Goal: Complete application form: Complete application form

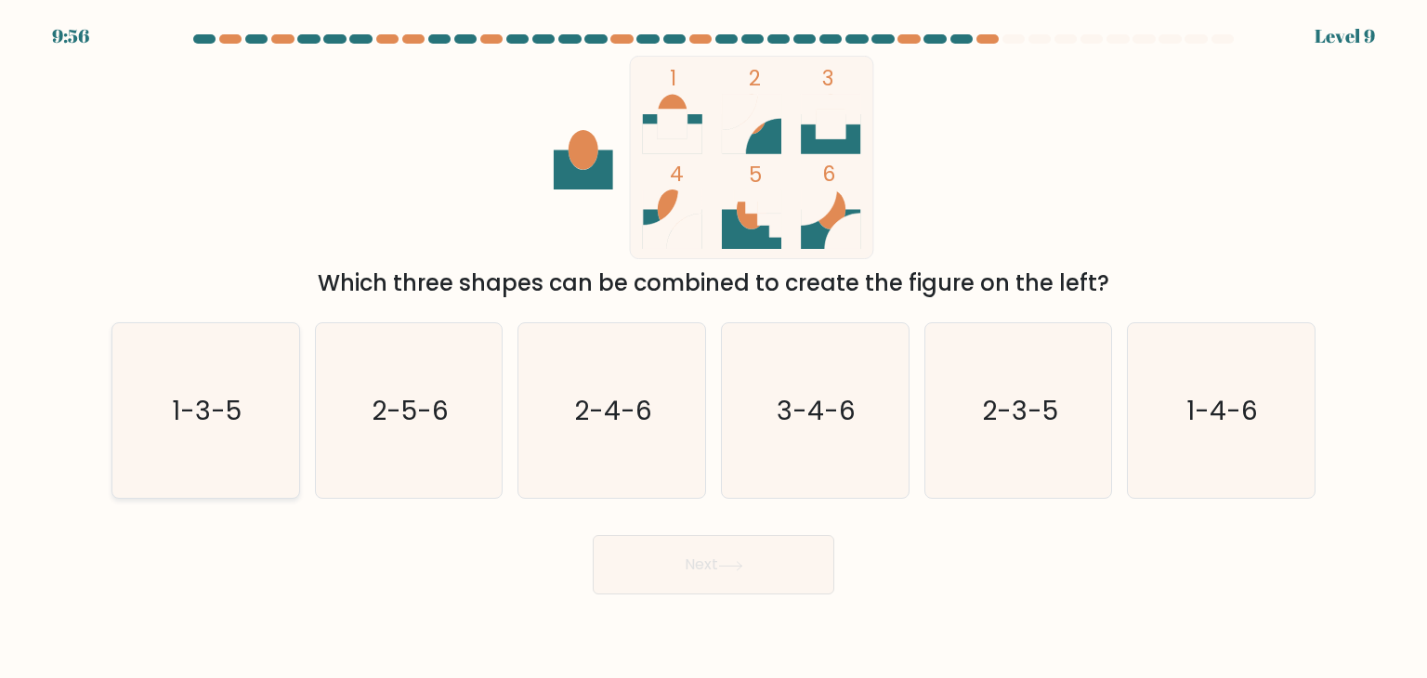
click at [171, 490] on icon "1-3-5" at bounding box center [205, 410] width 175 height 175
click at [714, 348] on input "a. 1-3-5" at bounding box center [714, 343] width 1 height 9
radio input "true"
click at [676, 570] on button "Next" at bounding box center [714, 564] width 242 height 59
click at [813, 559] on button "Next" at bounding box center [714, 564] width 242 height 59
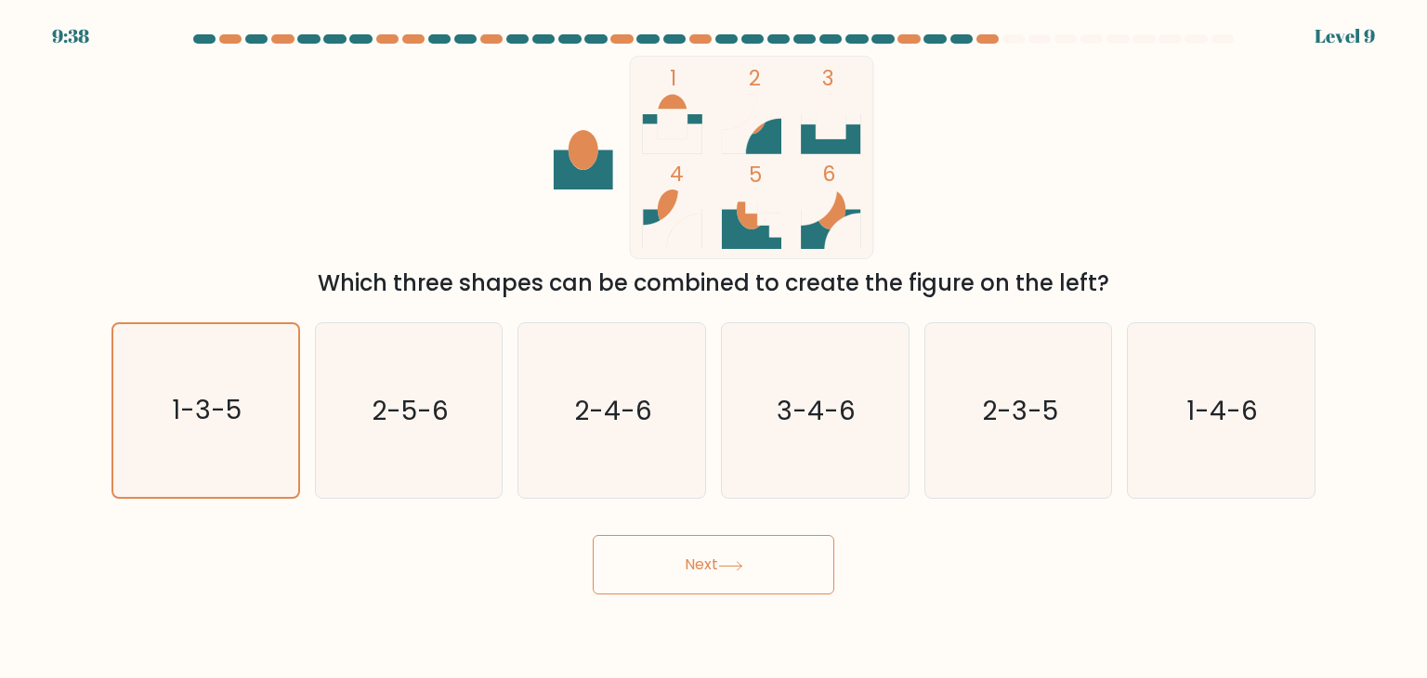
click at [813, 559] on button "Next" at bounding box center [714, 564] width 242 height 59
drag, startPoint x: 813, startPoint y: 559, endPoint x: 998, endPoint y: 708, distance: 237.3
click at [998, 677] on html "9:36 Level 9" at bounding box center [713, 339] width 1427 height 678
click at [738, 564] on icon at bounding box center [730, 566] width 25 height 10
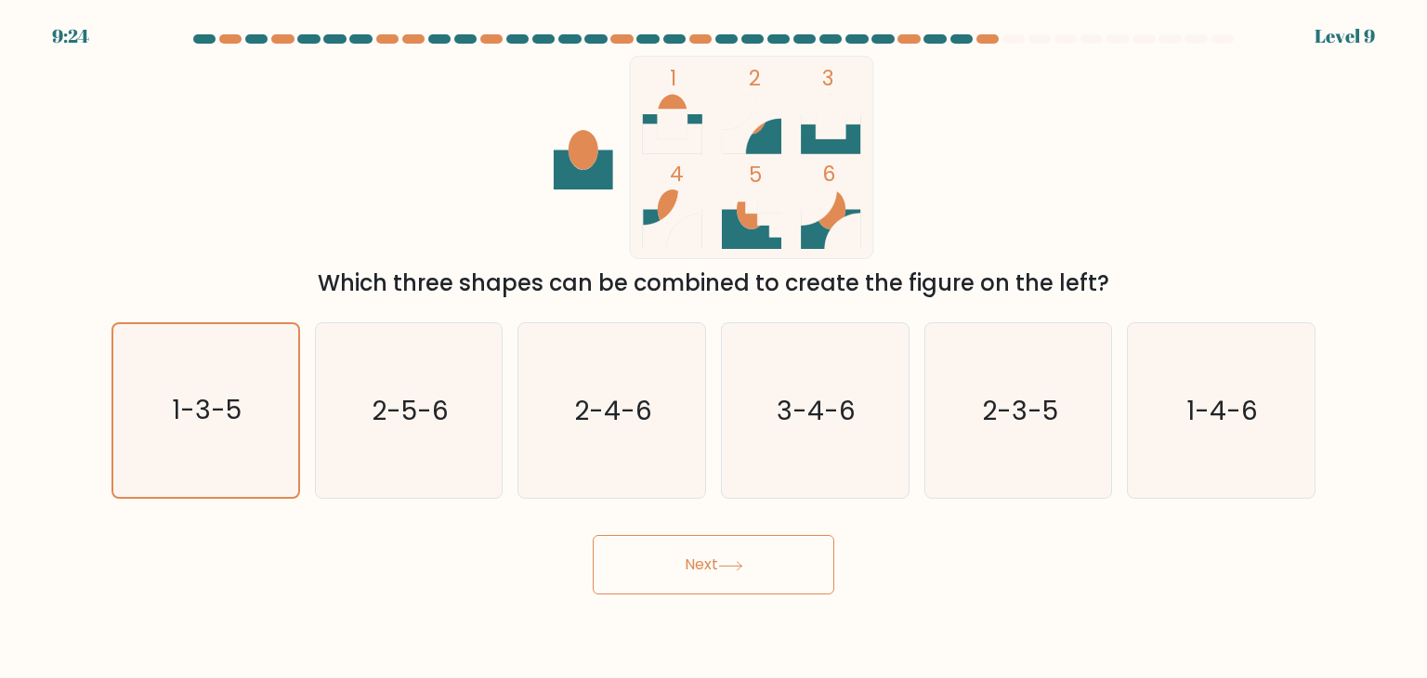
click at [738, 564] on icon at bounding box center [730, 566] width 25 height 10
click at [181, 452] on icon "1-3-5" at bounding box center [205, 410] width 173 height 173
click at [714, 348] on input "a. 1-3-5" at bounding box center [714, 343] width 1 height 9
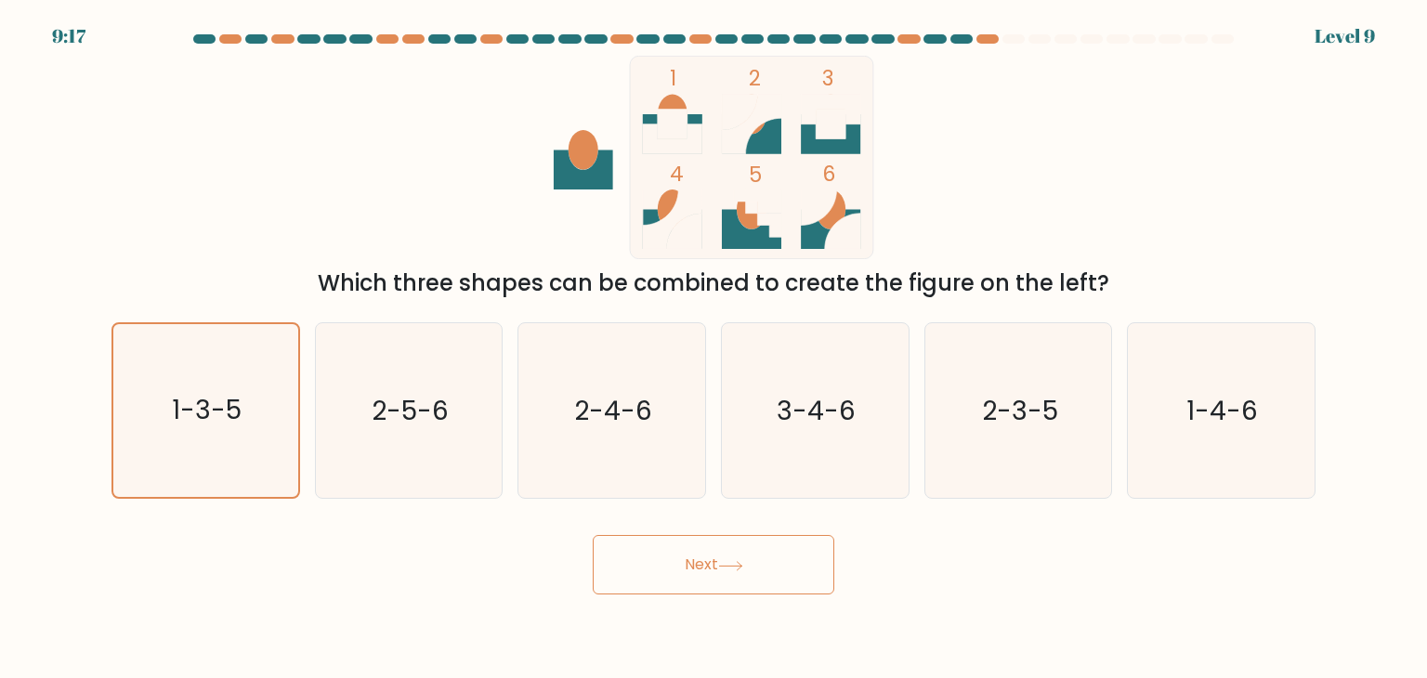
click at [731, 580] on button "Next" at bounding box center [714, 564] width 242 height 59
click at [768, 540] on button "Next" at bounding box center [714, 564] width 242 height 59
drag, startPoint x: 768, startPoint y: 540, endPoint x: 748, endPoint y: 563, distance: 30.9
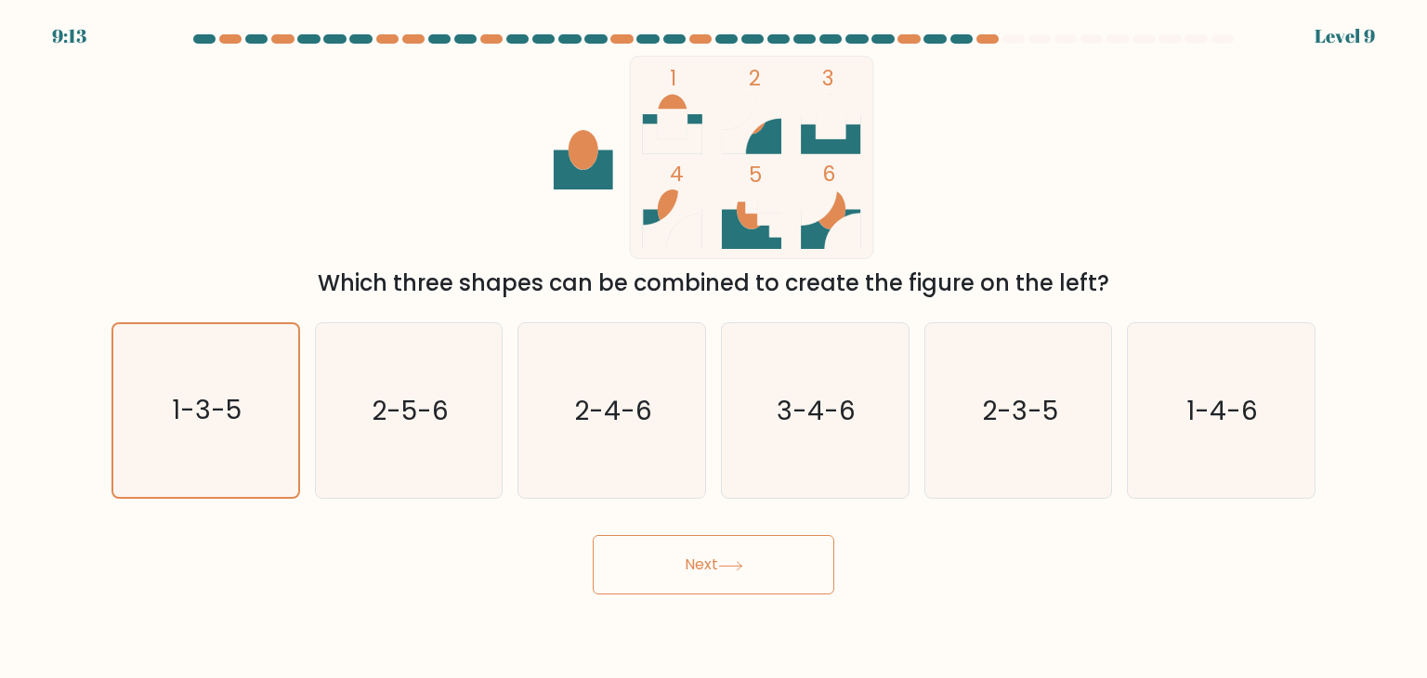
click at [748, 563] on button "Next" at bounding box center [714, 564] width 242 height 59
